Goal: Task Accomplishment & Management: Use online tool/utility

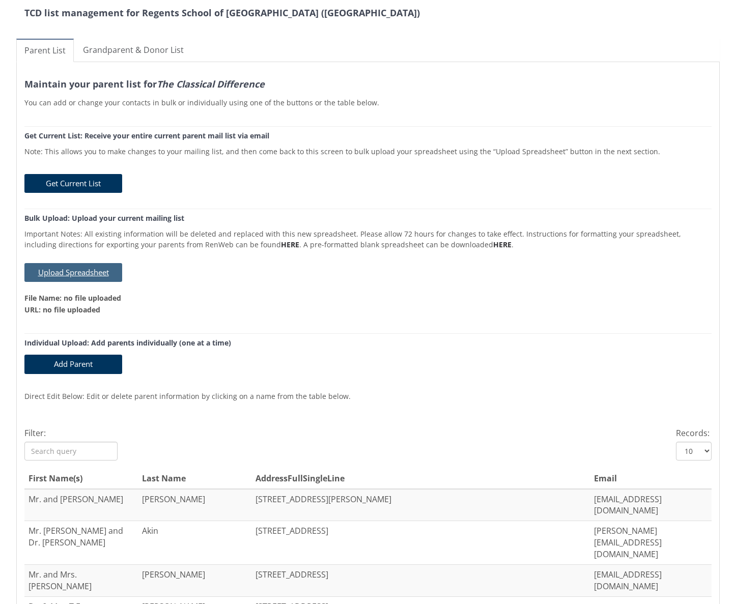
click at [97, 275] on button "Upload Spreadsheet" at bounding box center [73, 272] width 98 height 19
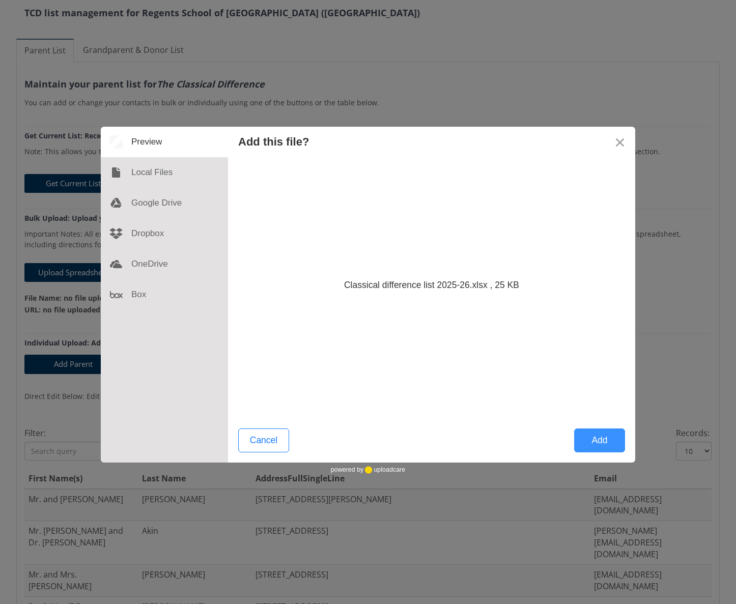
click at [603, 441] on button "Add" at bounding box center [599, 440] width 51 height 24
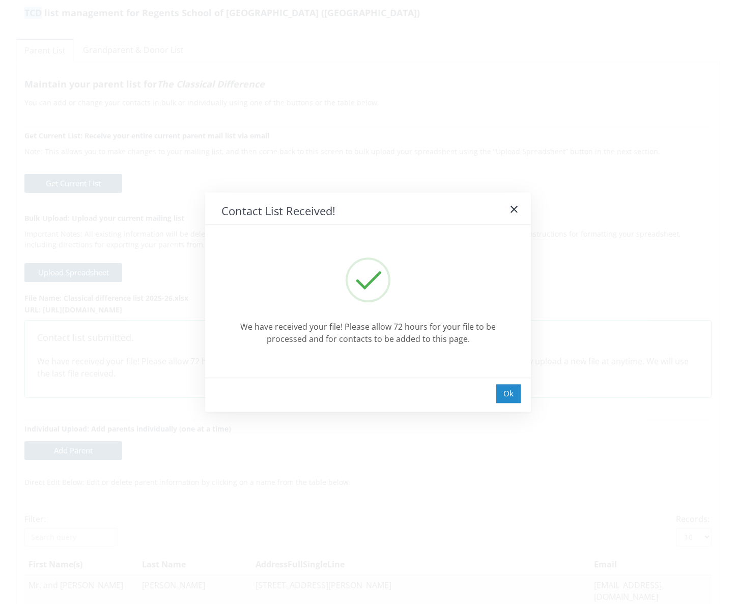
click at [506, 393] on div "Ok" at bounding box center [508, 393] width 24 height 19
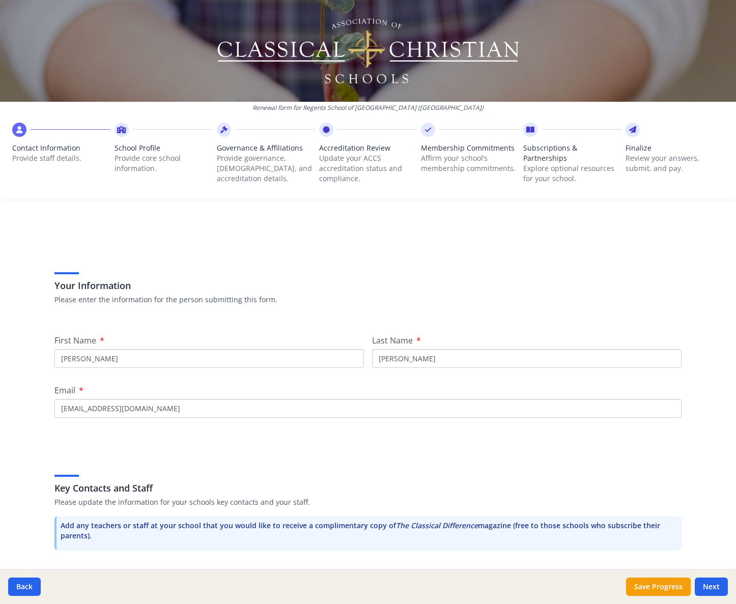
click at [526, 131] on icon at bounding box center [530, 130] width 8 height 10
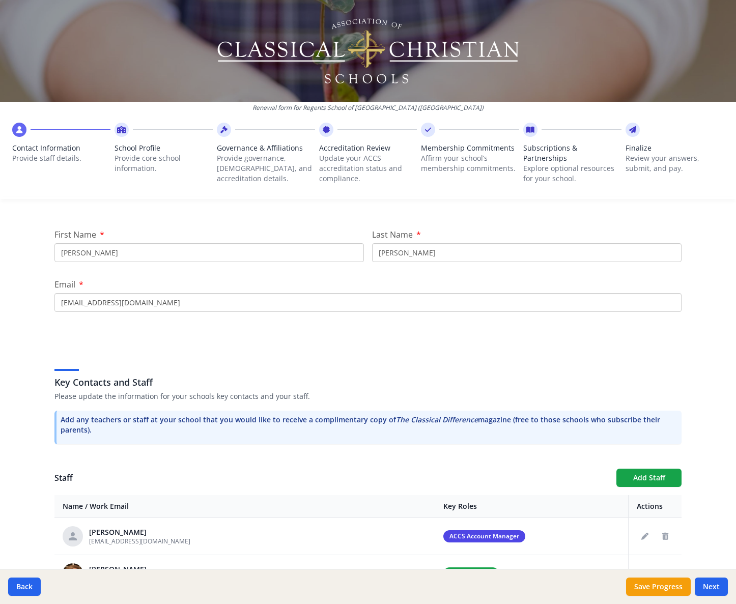
scroll to position [400, 0]
